Goal: Information Seeking & Learning: Learn about a topic

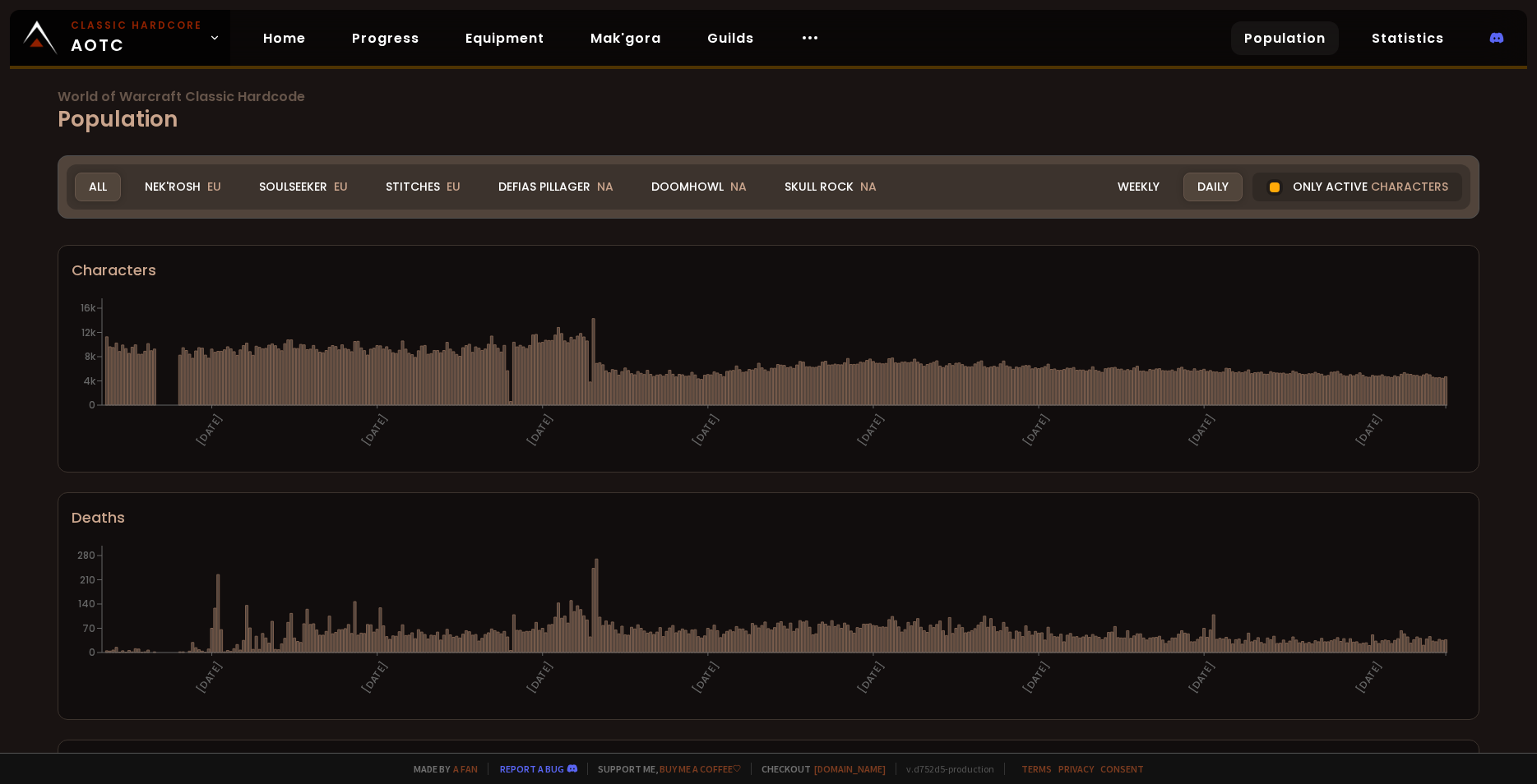
click at [136, 99] on span "World of Warcraft Classic Hardcode" at bounding box center [769, 97] width 1422 height 13
click at [1135, 203] on div "Realm All All Nek'Rosh EU Soulseeker EU Stitches EU Defias Pillager NA Doomhowl…" at bounding box center [768, 187] width 1403 height 46
click at [1134, 196] on div "Weekly" at bounding box center [1138, 187] width 70 height 28
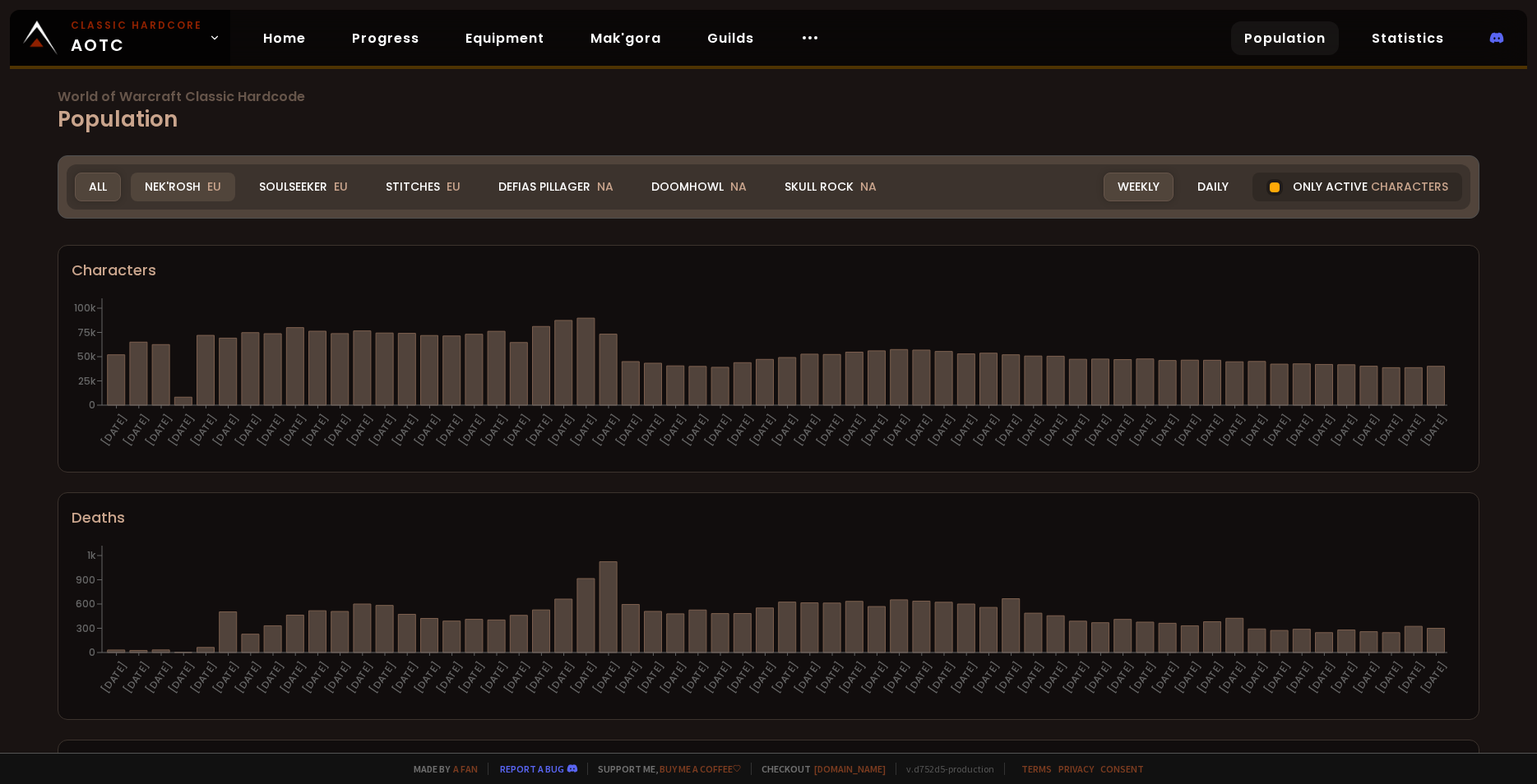
click at [196, 194] on div "Nek'Rosh EU" at bounding box center [183, 187] width 104 height 28
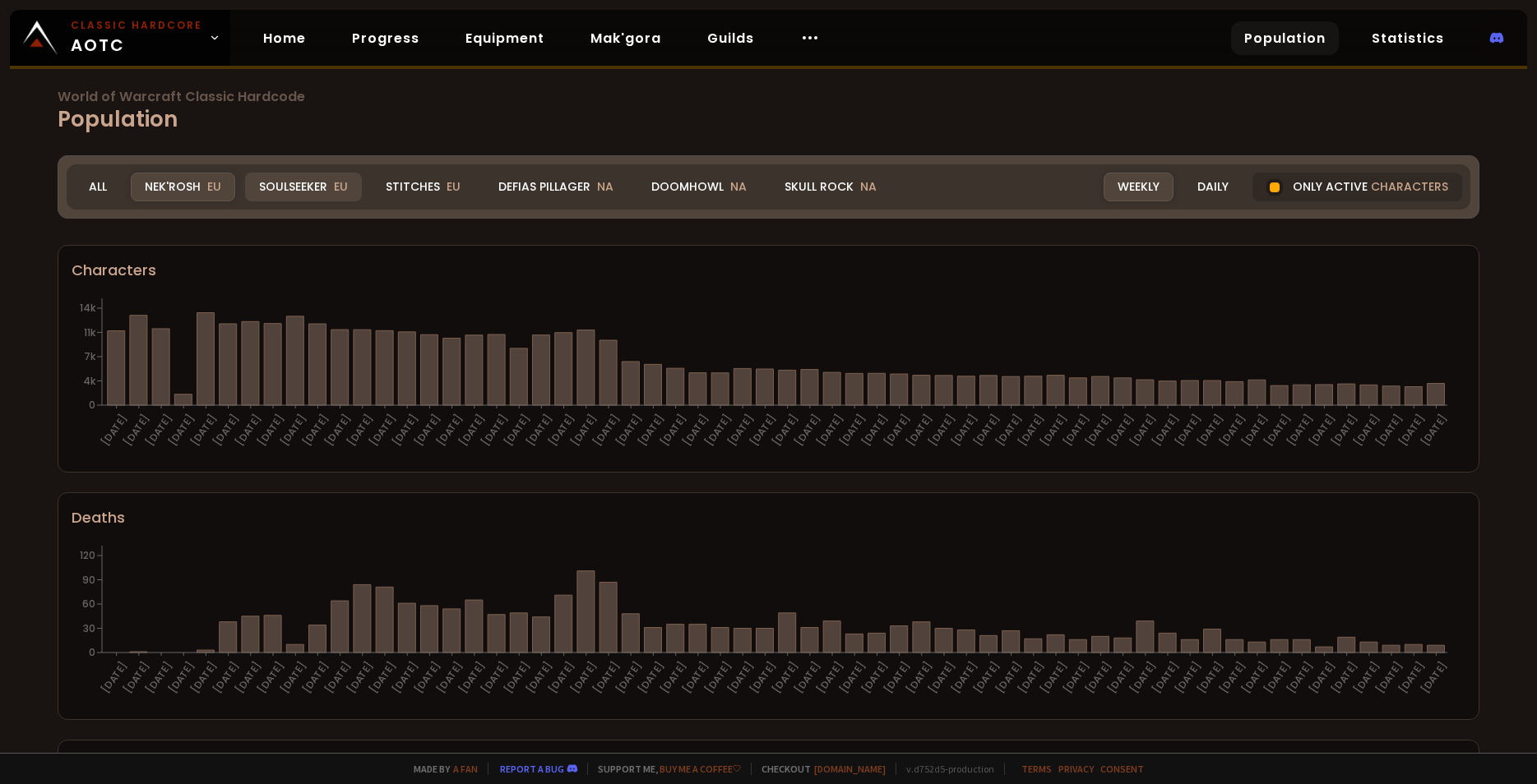
click at [276, 194] on div "Soulseeker EU" at bounding box center [303, 187] width 117 height 28
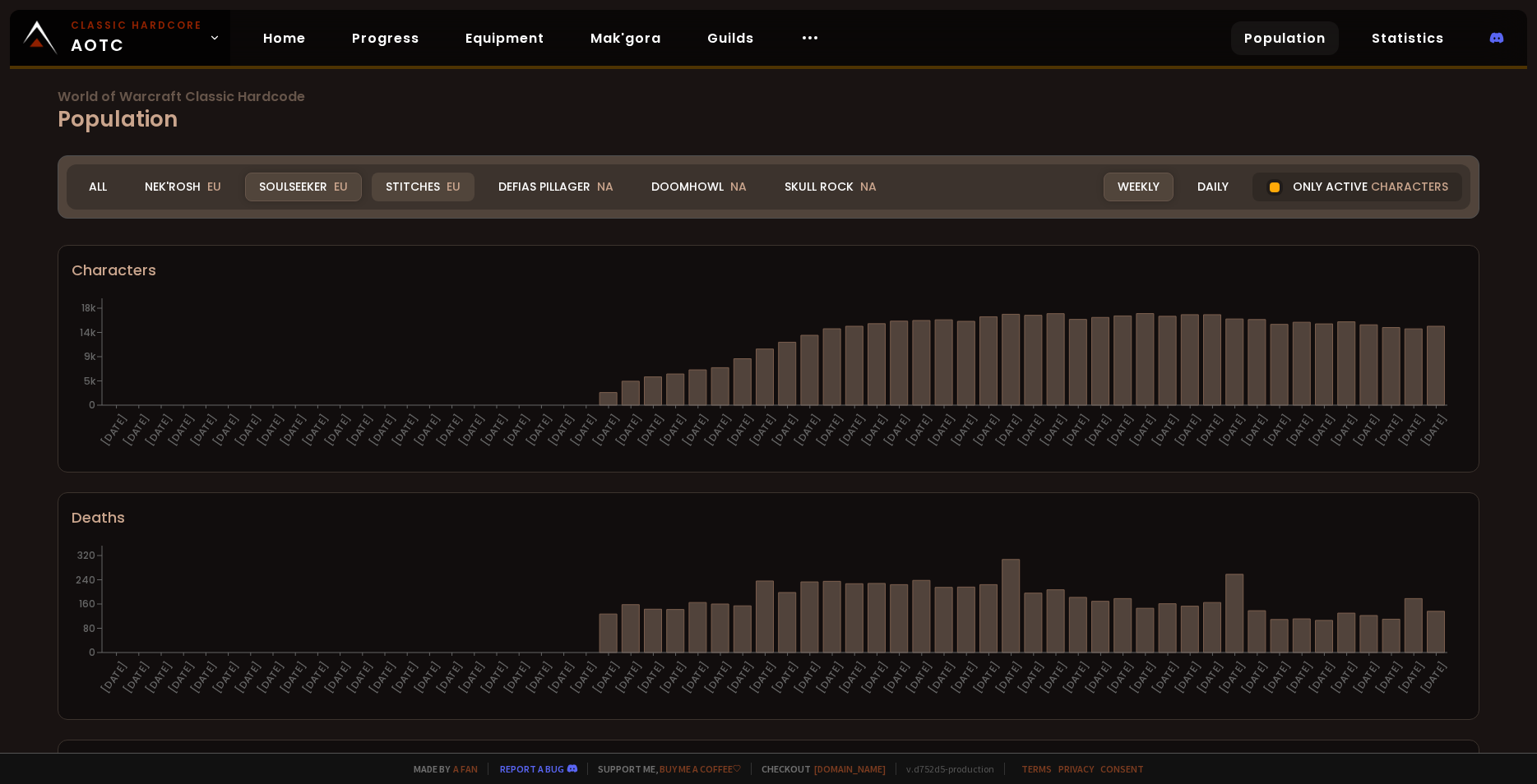
click at [397, 196] on div "Stitches EU" at bounding box center [422, 187] width 103 height 28
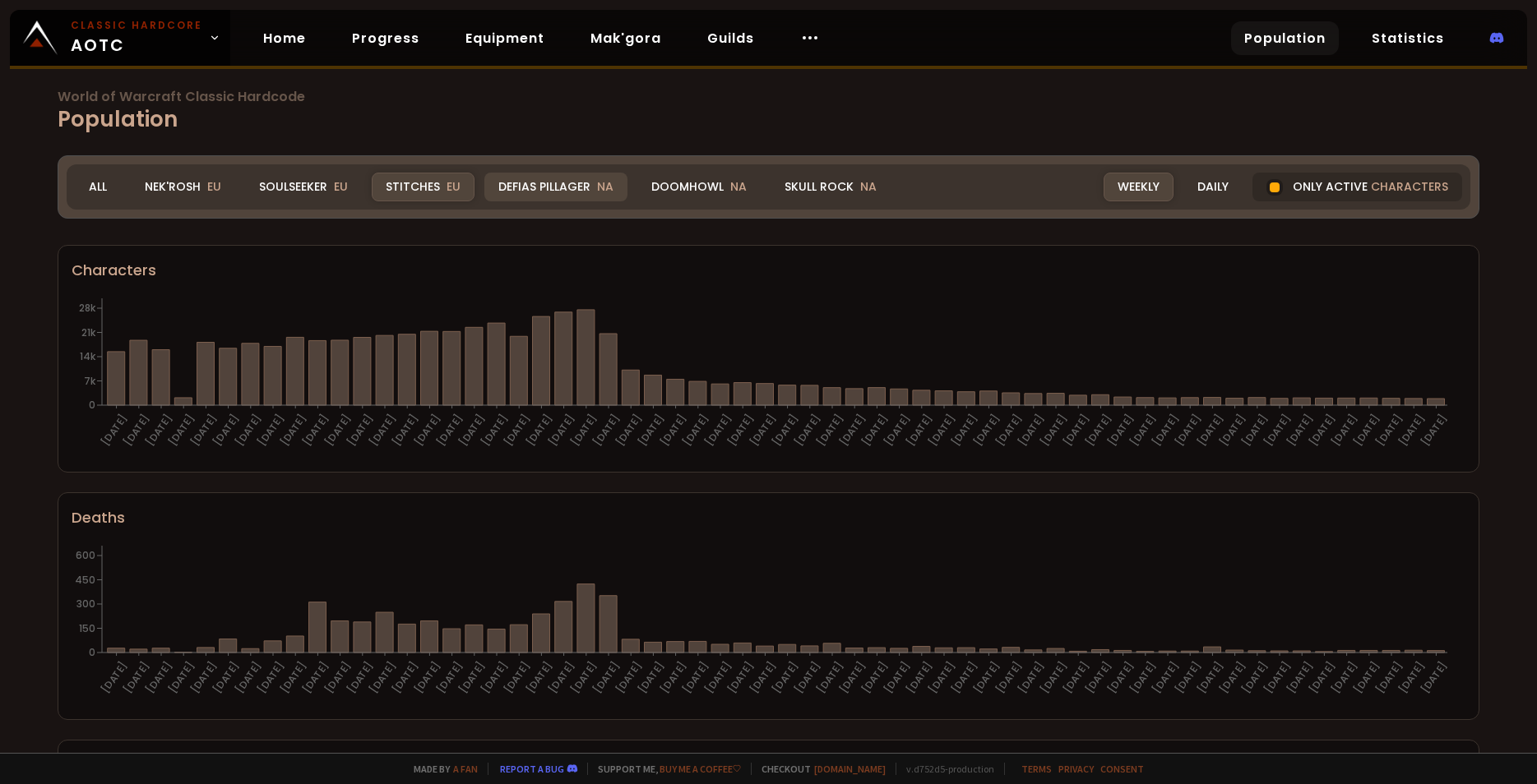
click at [501, 198] on div "Defias Pillager NA" at bounding box center [555, 187] width 143 height 28
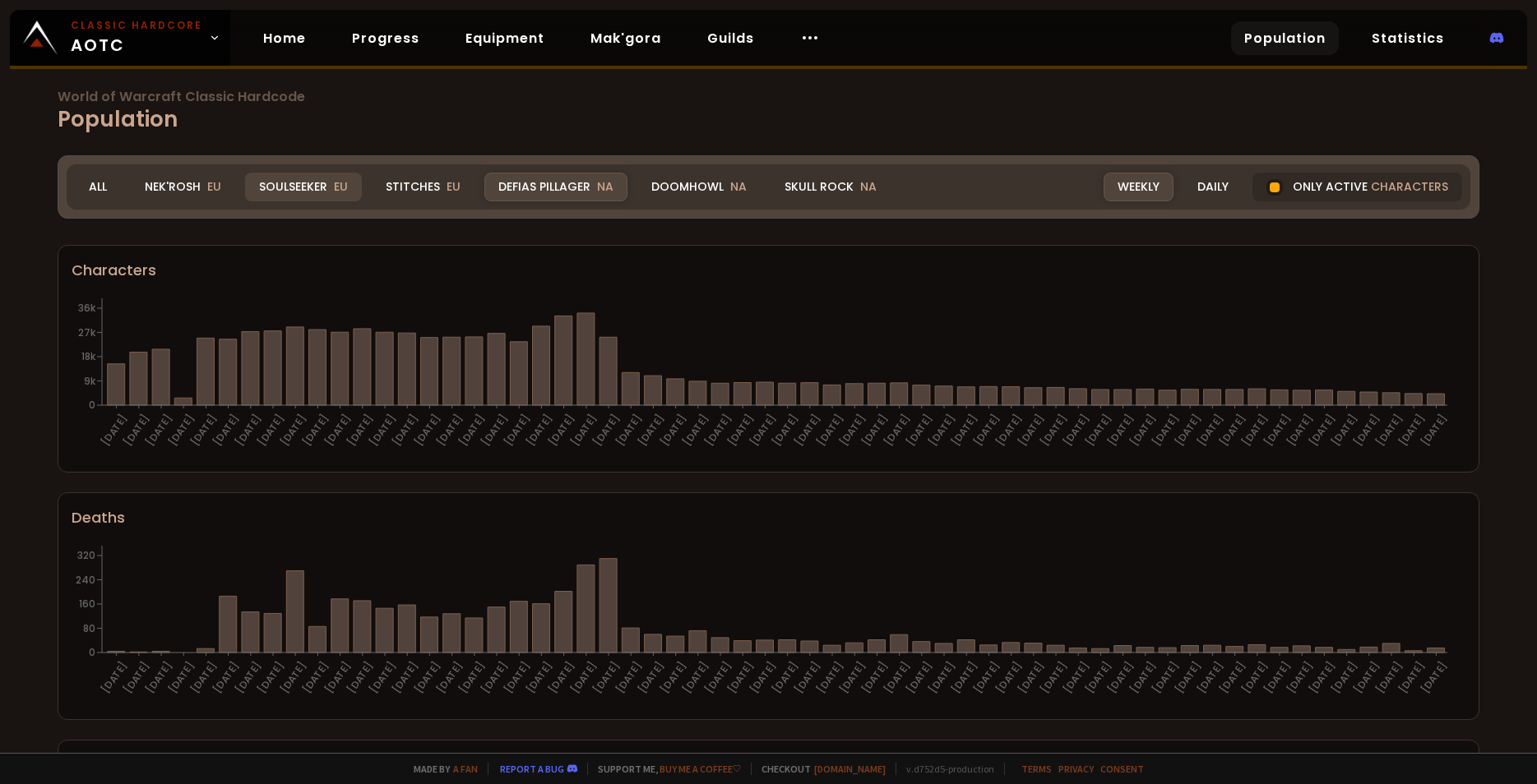
click at [329, 199] on div "Realm Defias Pillager All Nek'Rosh EU Soulseeker EU Stitches EU Defias Pillager…" at bounding box center [768, 187] width 1403 height 46
click at [323, 193] on div "Soulseeker EU" at bounding box center [303, 187] width 117 height 28
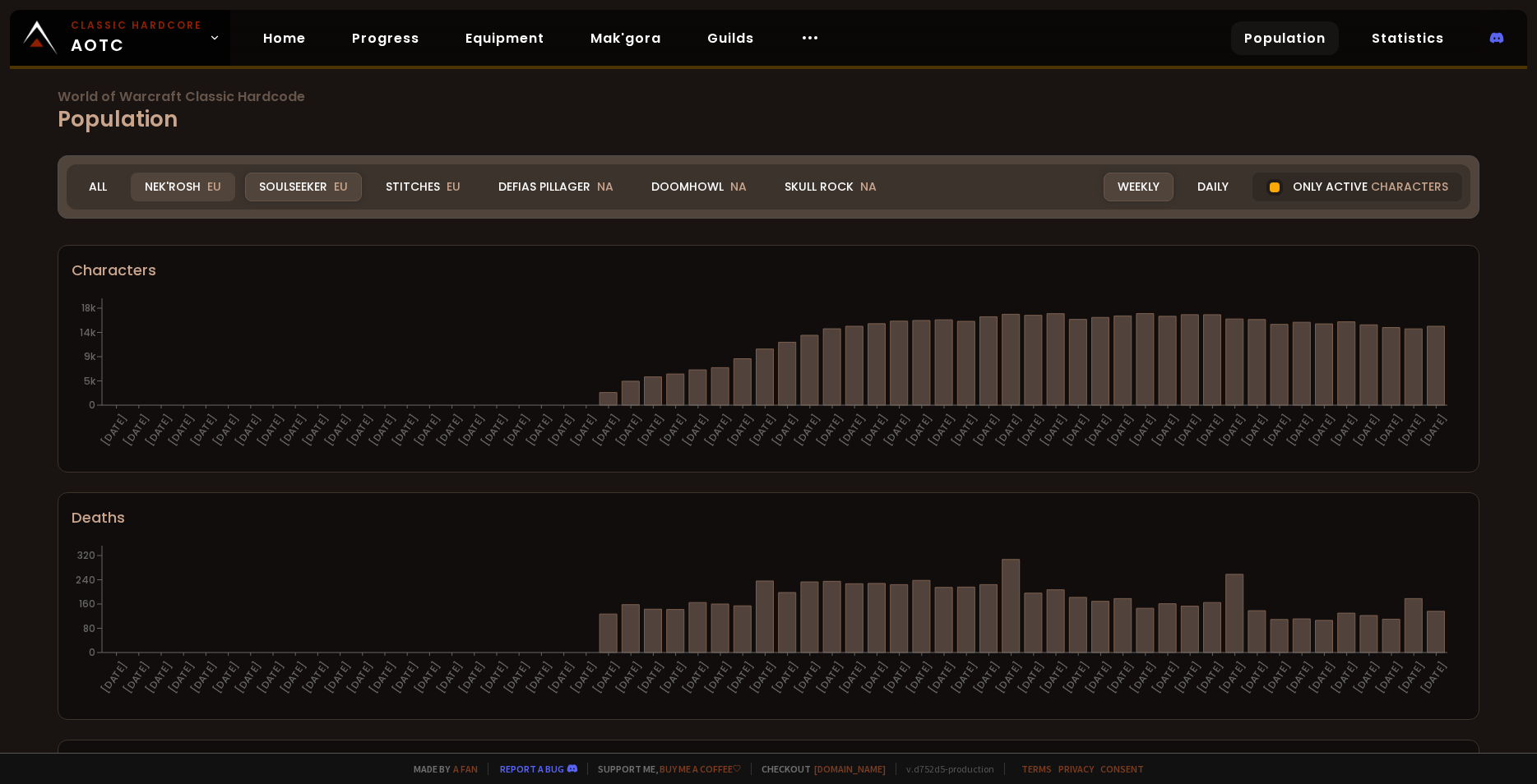
click at [188, 183] on div "Nek'Rosh EU" at bounding box center [183, 187] width 104 height 28
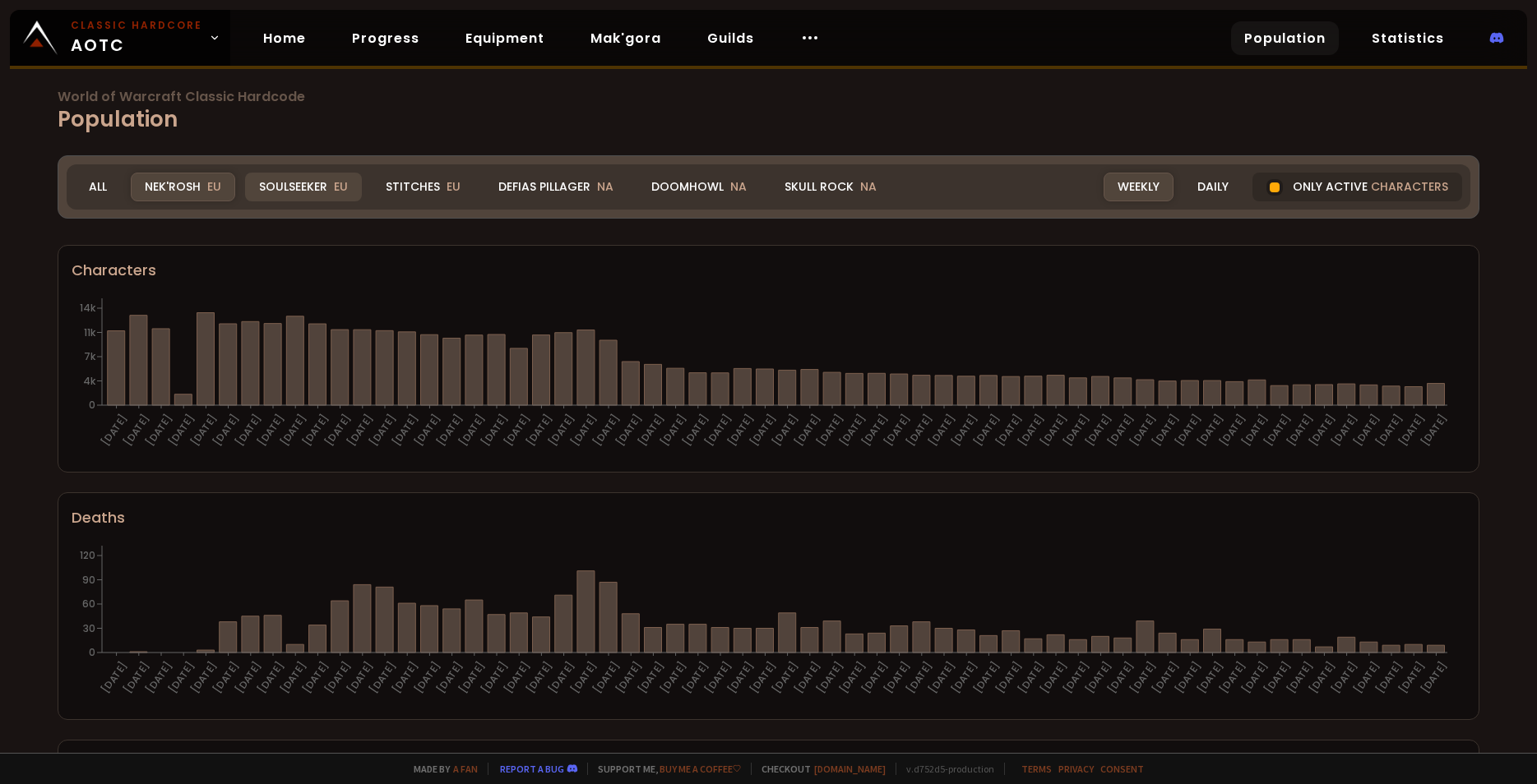
click at [282, 193] on div "Soulseeker EU" at bounding box center [303, 187] width 117 height 28
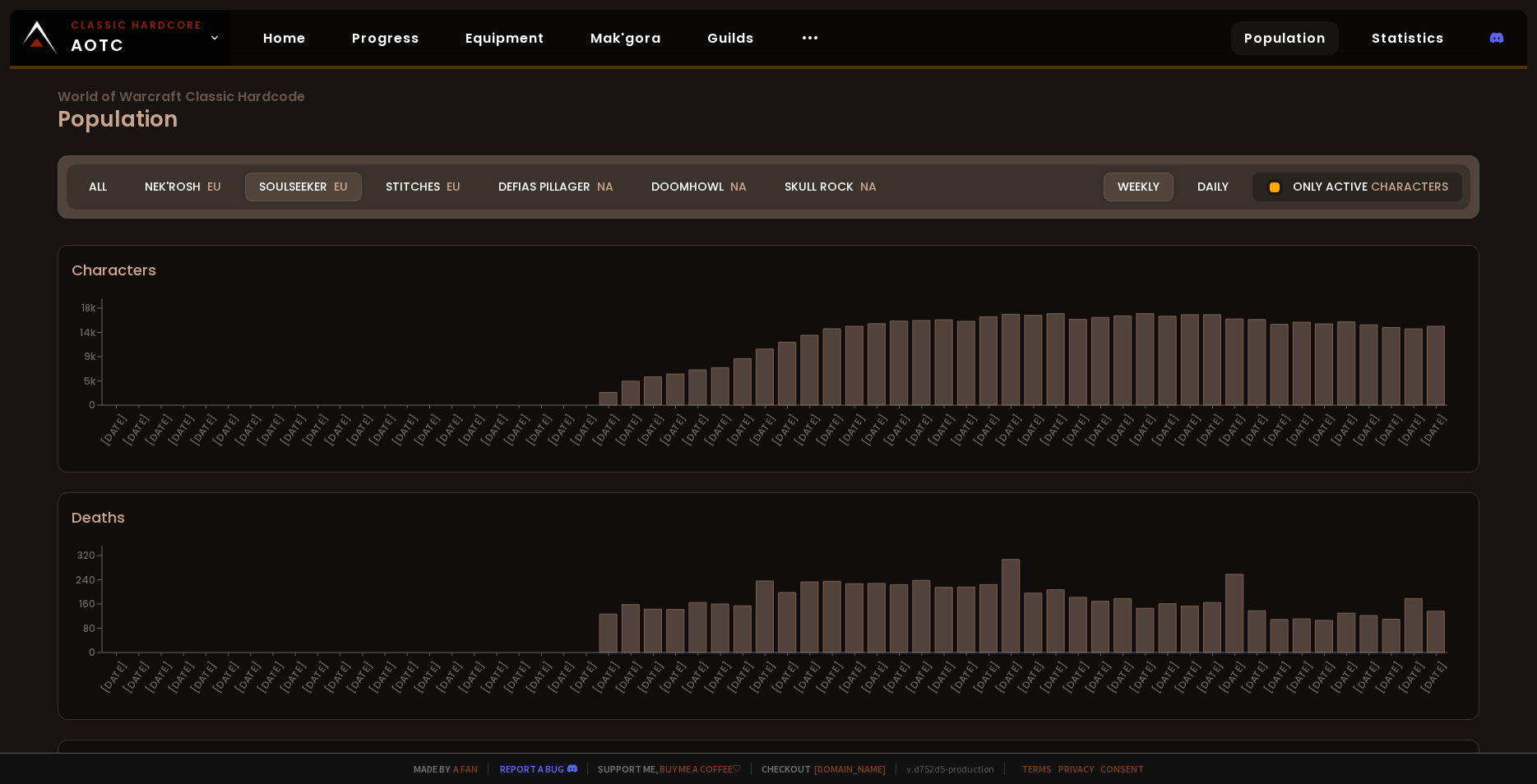
click at [1291, 191] on div "Only active characters" at bounding box center [1357, 187] width 210 height 28
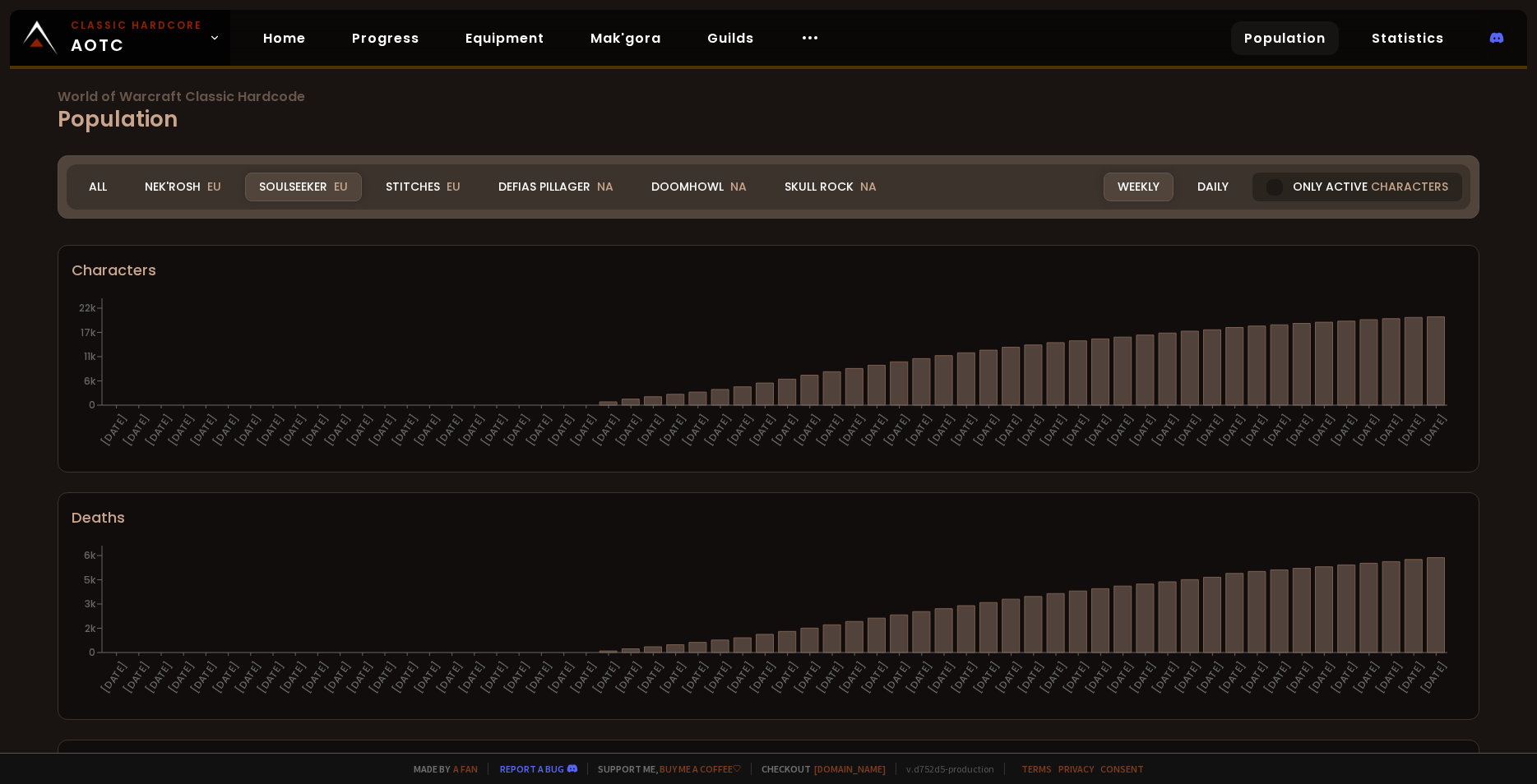
click at [1291, 192] on div "Only active characters" at bounding box center [1357, 187] width 210 height 28
